Goal: Task Accomplishment & Management: Manage account settings

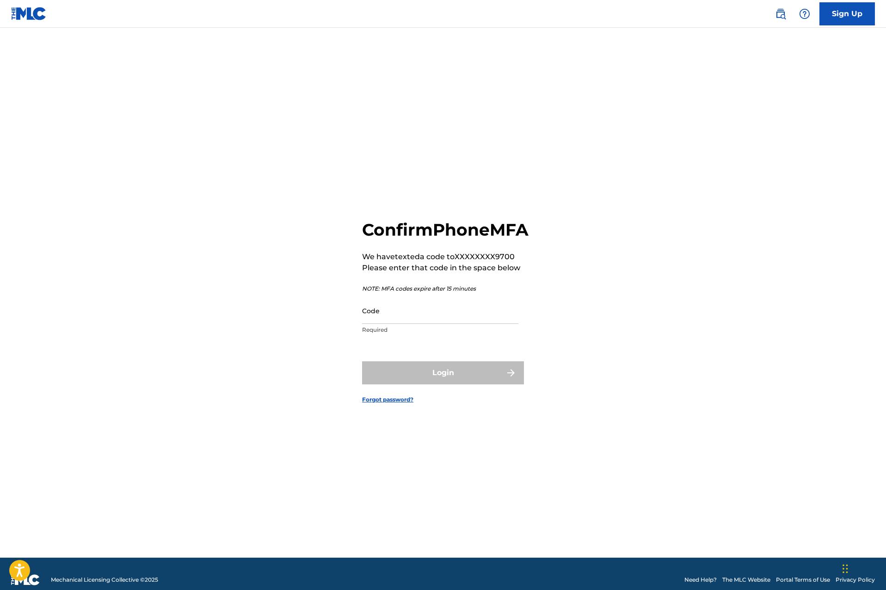
click at [386, 324] on input "Code" at bounding box center [440, 311] width 156 height 26
type input "303933"
click at [362, 362] on button "Login" at bounding box center [443, 373] width 162 height 23
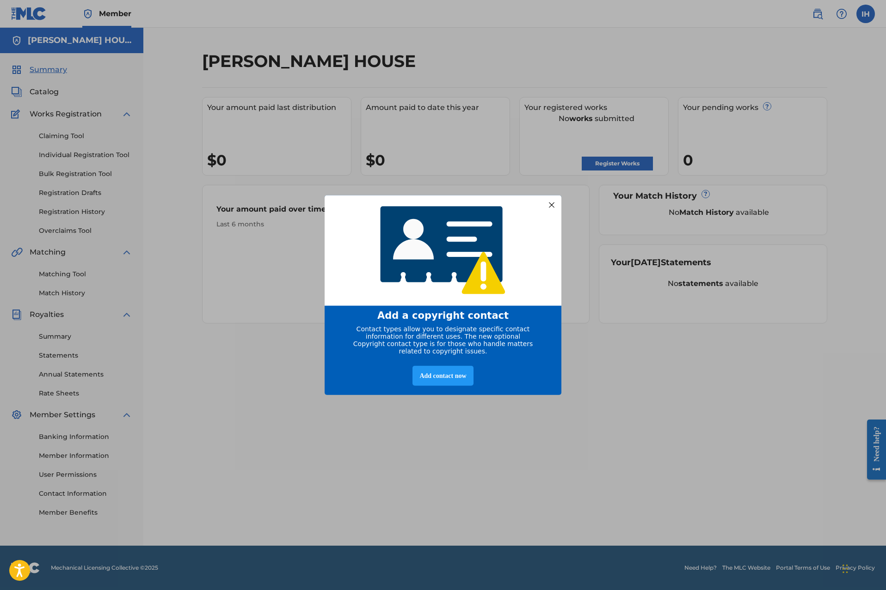
click at [205, 143] on div "Add a copyright contact Contact types allow you to designate specific contact i…" at bounding box center [443, 295] width 886 height 590
click at [454, 378] on div "Add contact now" at bounding box center [442, 376] width 61 height 20
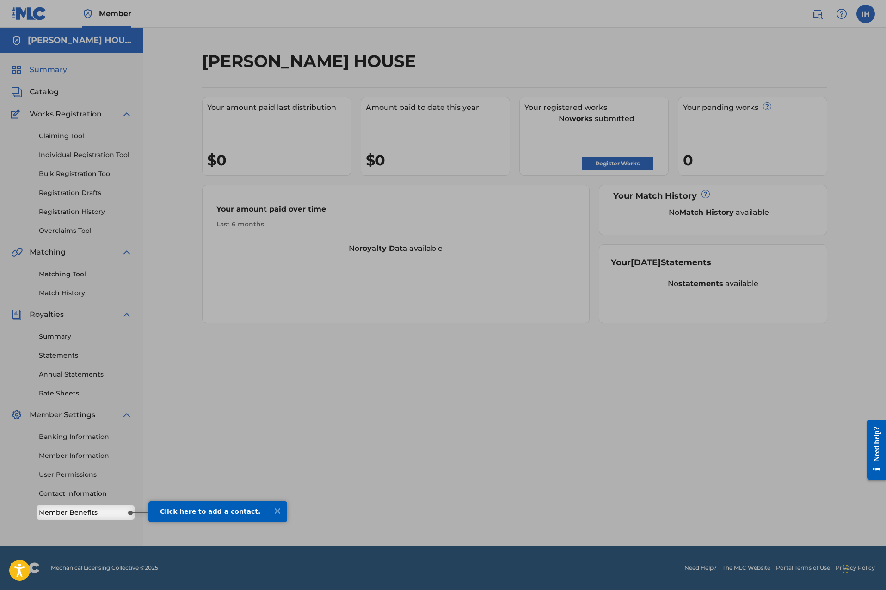
click at [100, 522] on div at bounding box center [443, 555] width 886 height 70
click at [97, 516] on link "Member Benefits" at bounding box center [85, 513] width 93 height 10
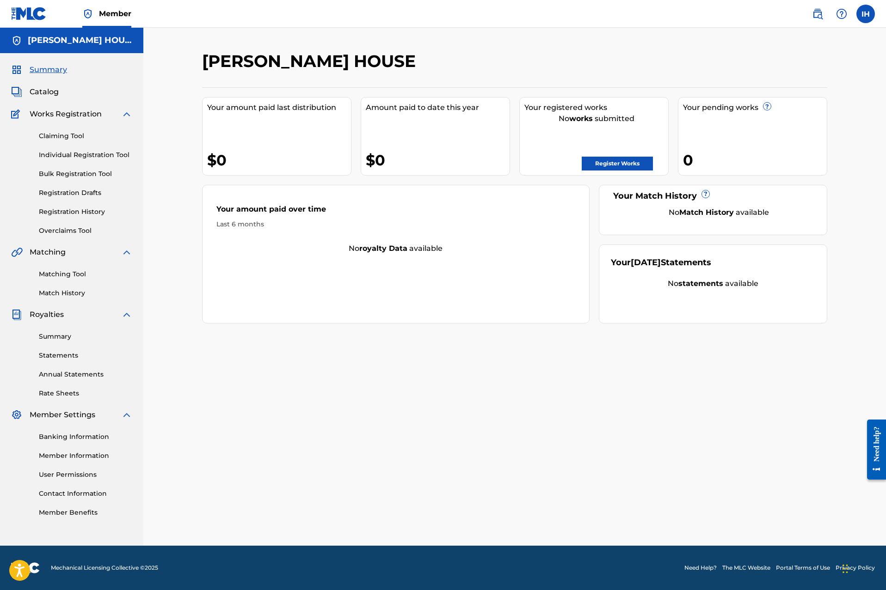
click at [35, 93] on span "Catalog" at bounding box center [44, 91] width 29 height 11
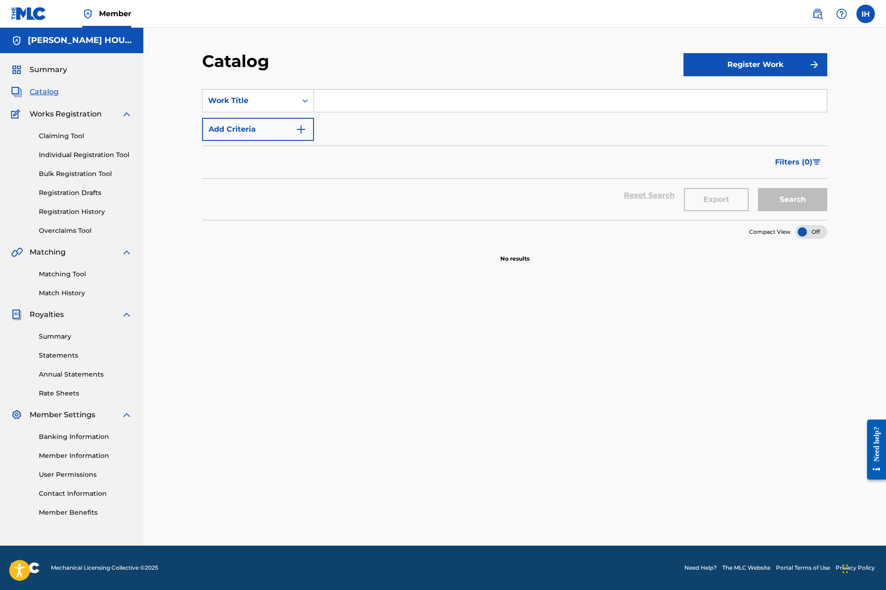
click at [759, 51] on div "Register Work" at bounding box center [755, 64] width 144 height 27
click at [756, 58] on button "Register Work" at bounding box center [755, 64] width 144 height 23
click at [714, 98] on link "Individual" at bounding box center [755, 95] width 144 height 22
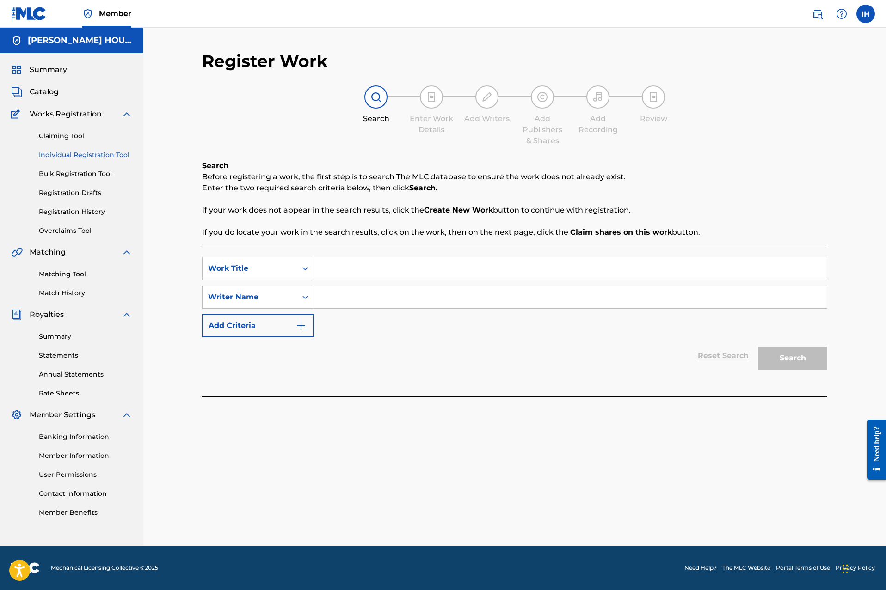
click at [64, 41] on h5 "[PERSON_NAME] HOUSE" at bounding box center [80, 40] width 104 height 11
click at [74, 42] on h5 "[PERSON_NAME] HOUSE" at bounding box center [80, 40] width 104 height 11
click at [57, 63] on div "Summary Catalog Works Registration Claiming Tool Individual Registration Tool B…" at bounding box center [71, 291] width 143 height 476
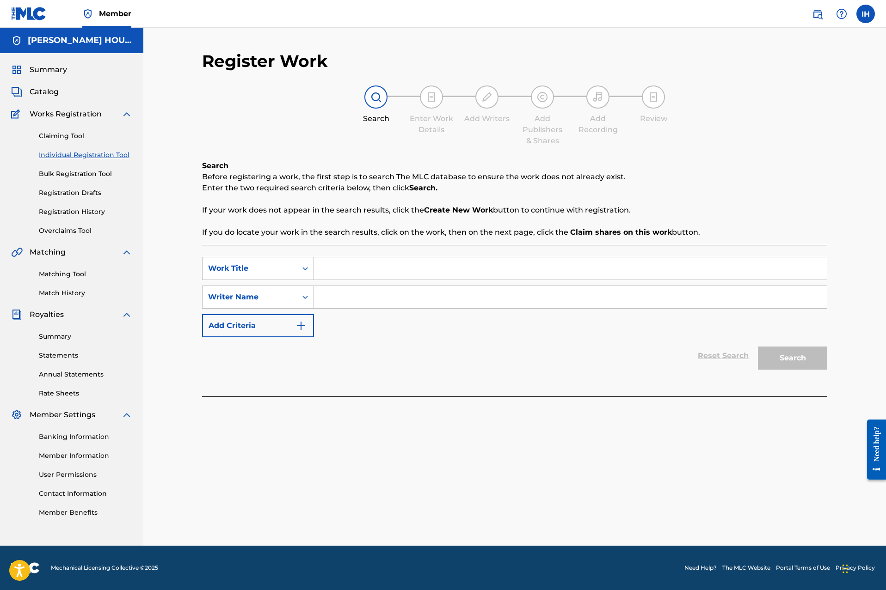
click at [52, 73] on span "Summary" at bounding box center [48, 69] width 37 height 11
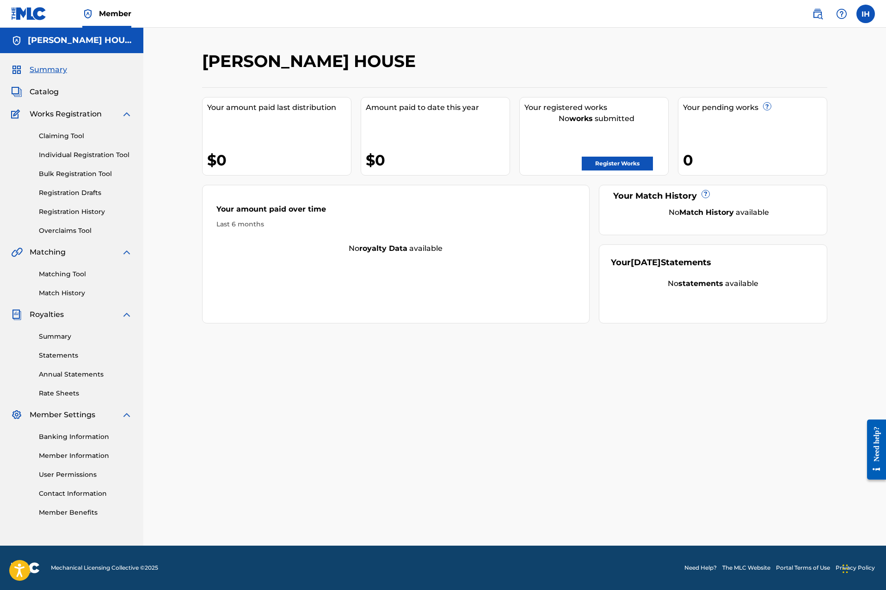
click at [79, 513] on link "Member Benefits" at bounding box center [85, 513] width 93 height 10
